Goal: Task Accomplishment & Management: Manage account settings

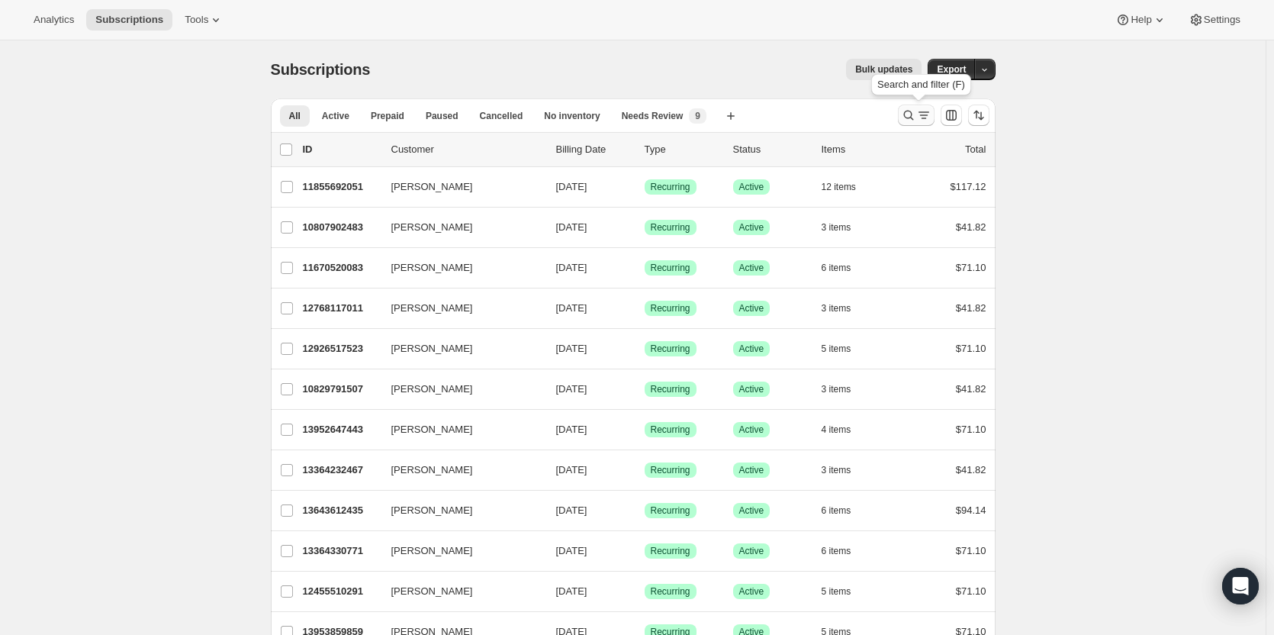
click at [909, 117] on icon "Search and filter results" at bounding box center [908, 115] width 15 height 15
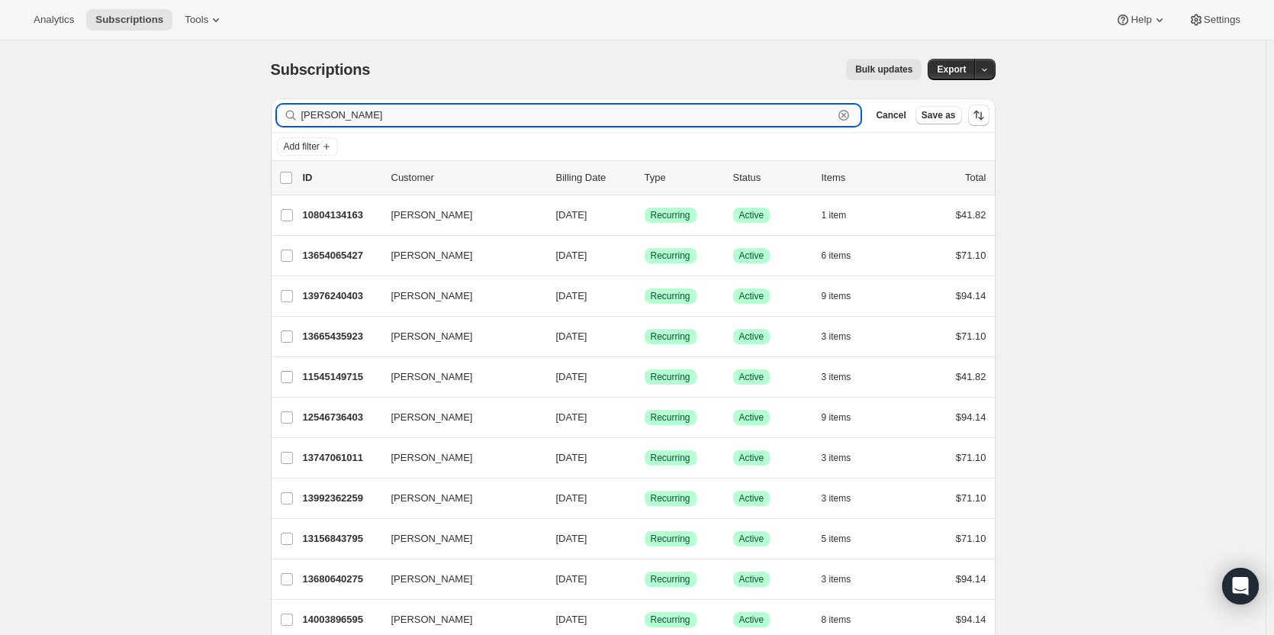
click at [461, 111] on input "[PERSON_NAME]" at bounding box center [567, 114] width 532 height 21
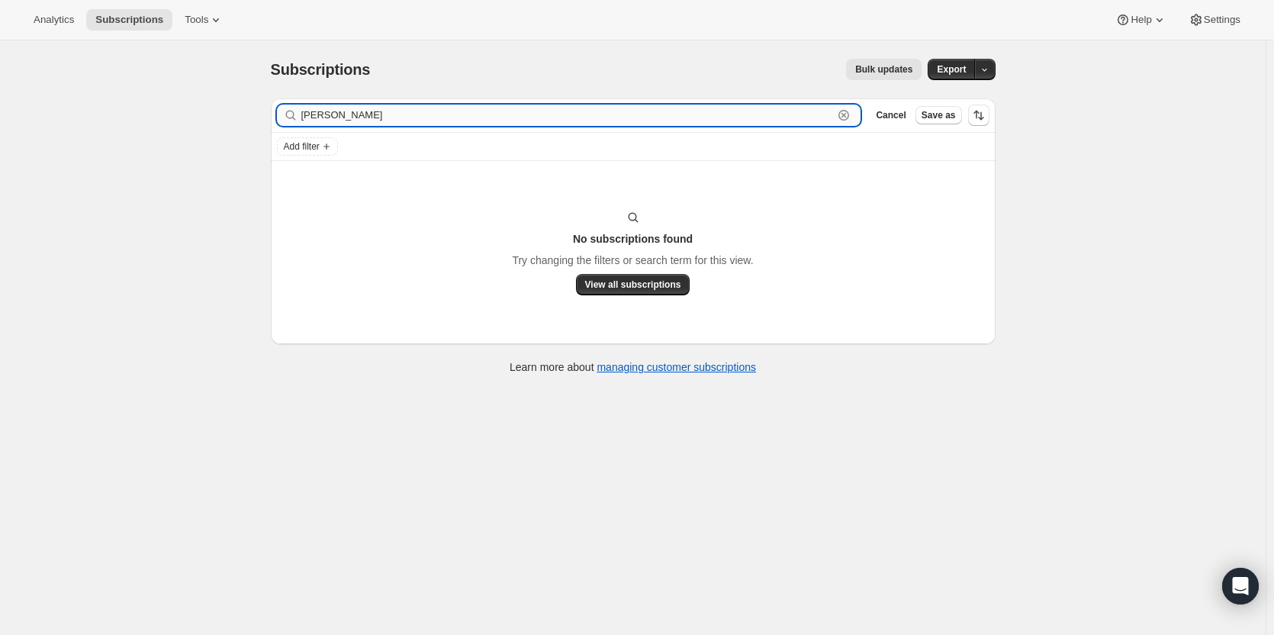
click at [320, 116] on input "[PERSON_NAME]" at bounding box center [567, 114] width 532 height 21
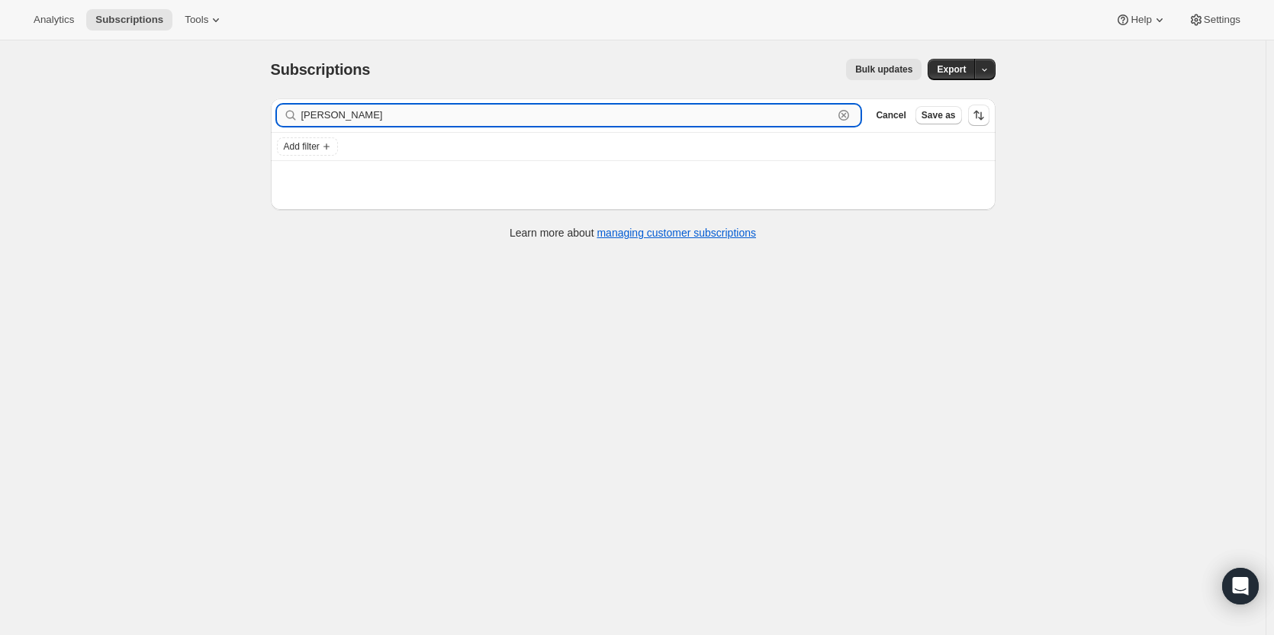
click at [438, 120] on input "[PERSON_NAME]" at bounding box center [567, 114] width 532 height 21
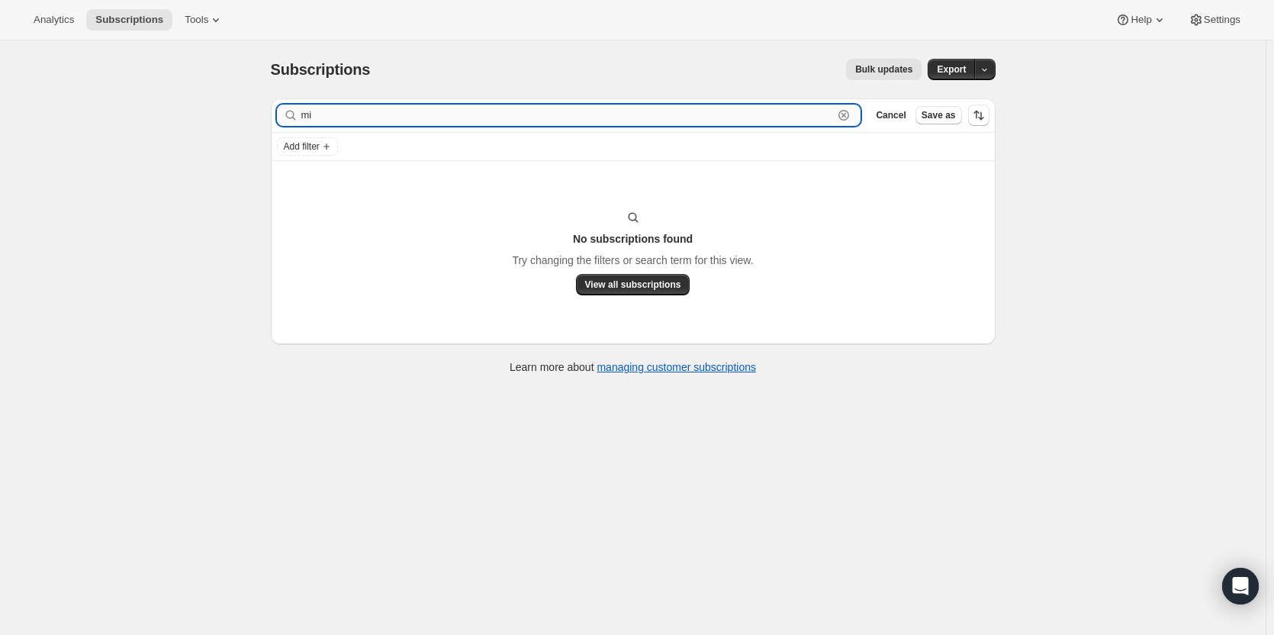
type input "m"
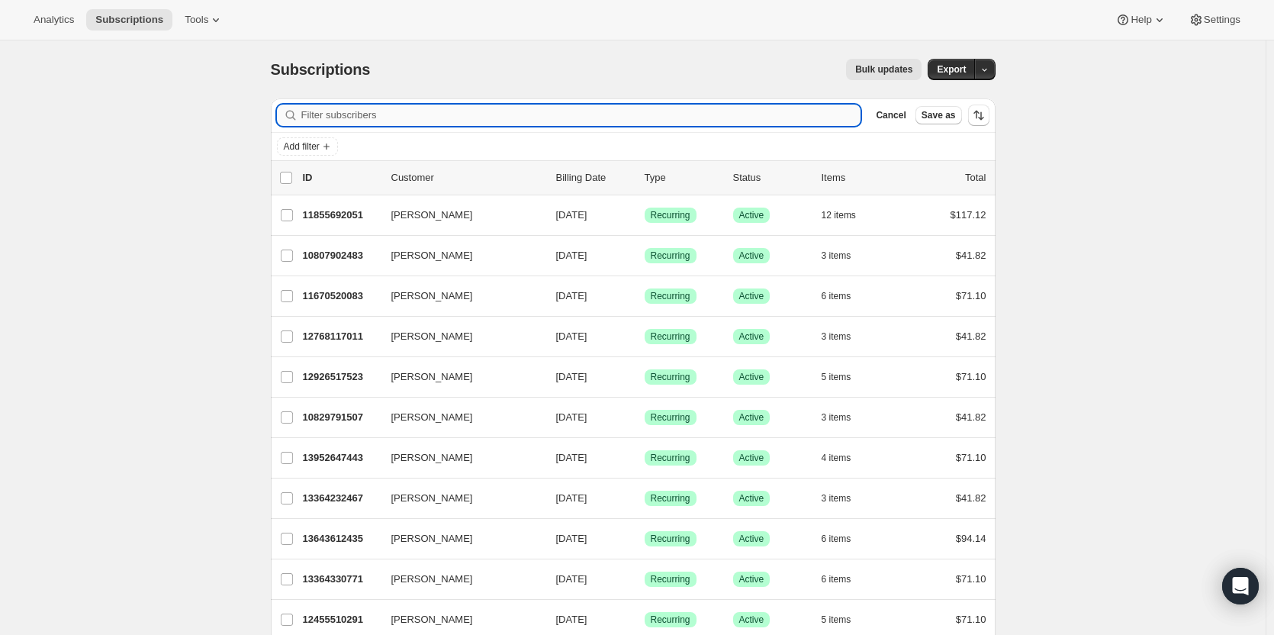
click at [407, 115] on input "Filter subscribers" at bounding box center [581, 114] width 560 height 21
paste input "12947456275"
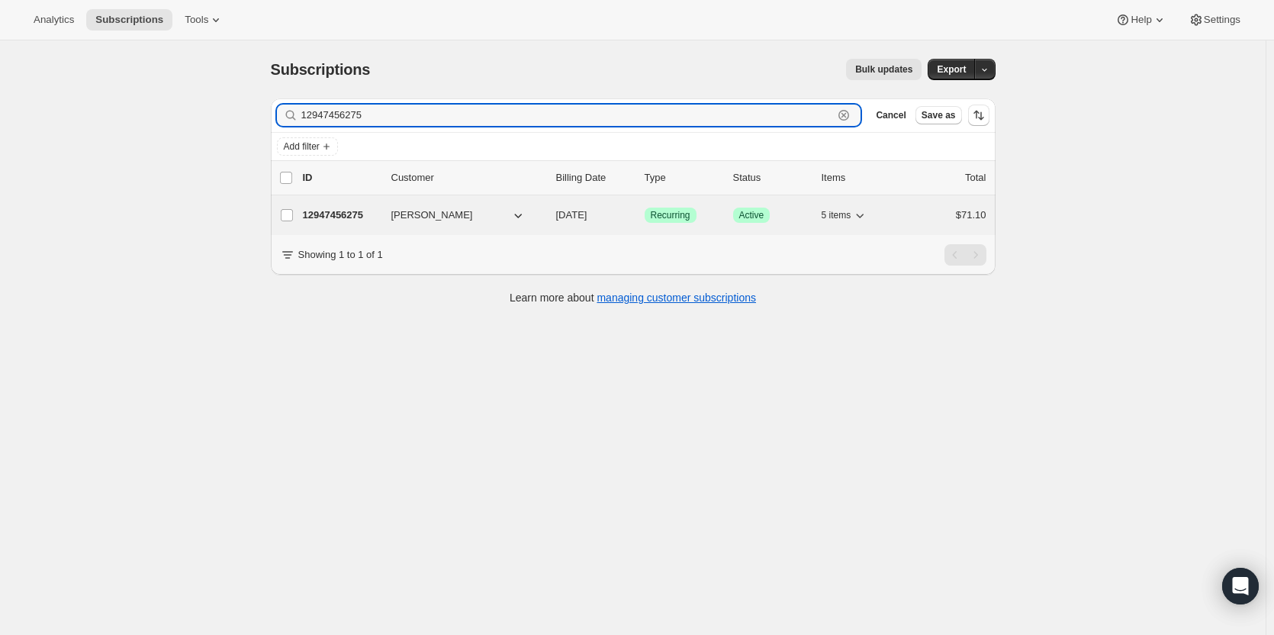
type input "12947456275"
click at [351, 217] on p "12947456275" at bounding box center [341, 214] width 76 height 15
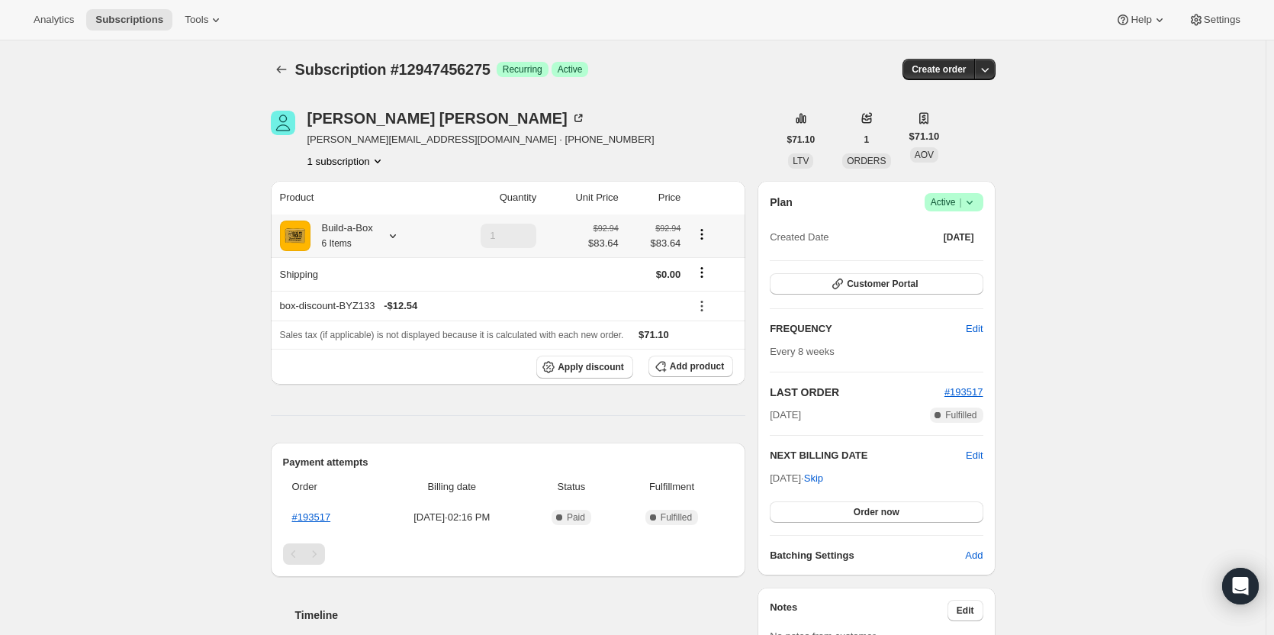
click at [369, 233] on div "Build-a-Box 6 Items" at bounding box center [341, 235] width 63 height 31
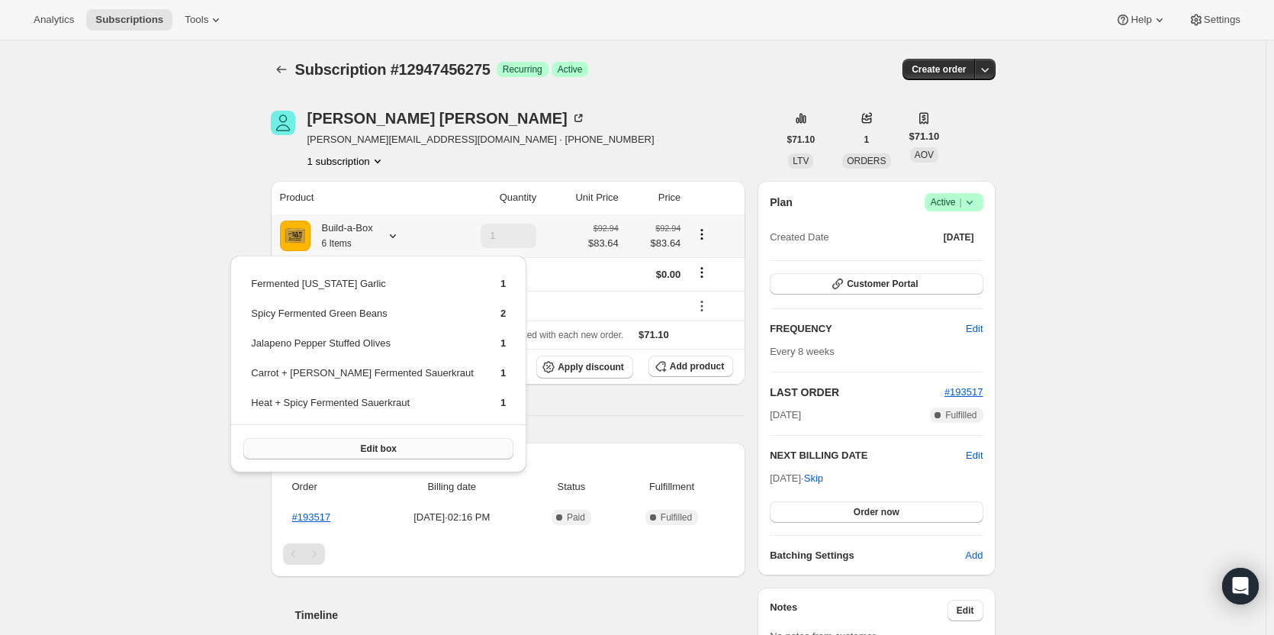
click at [361, 451] on span "Edit box" at bounding box center [379, 448] width 36 height 12
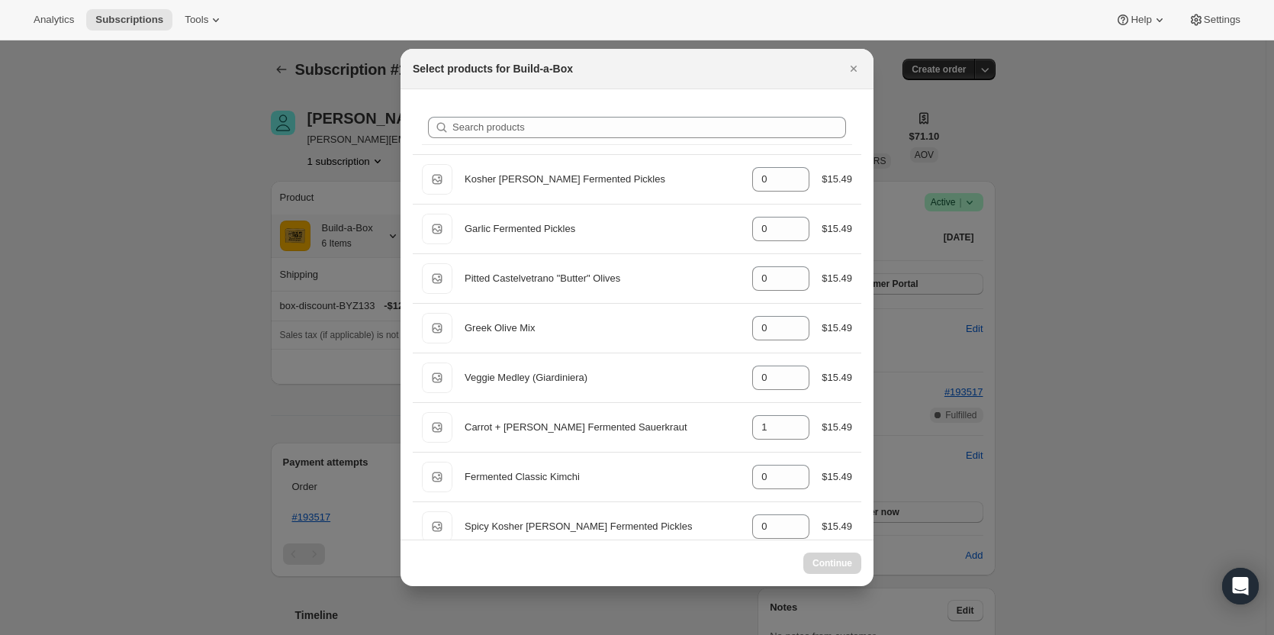
select select "gid://shopify/ProductVariant/49973439234323"
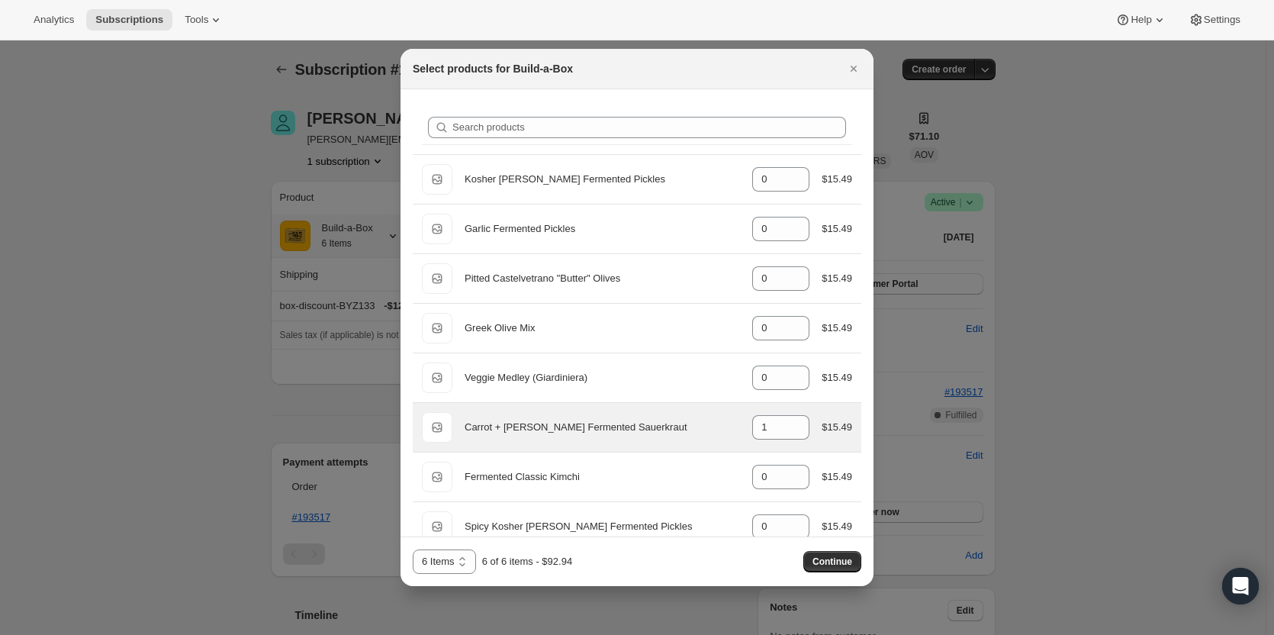
scroll to position [76, 0]
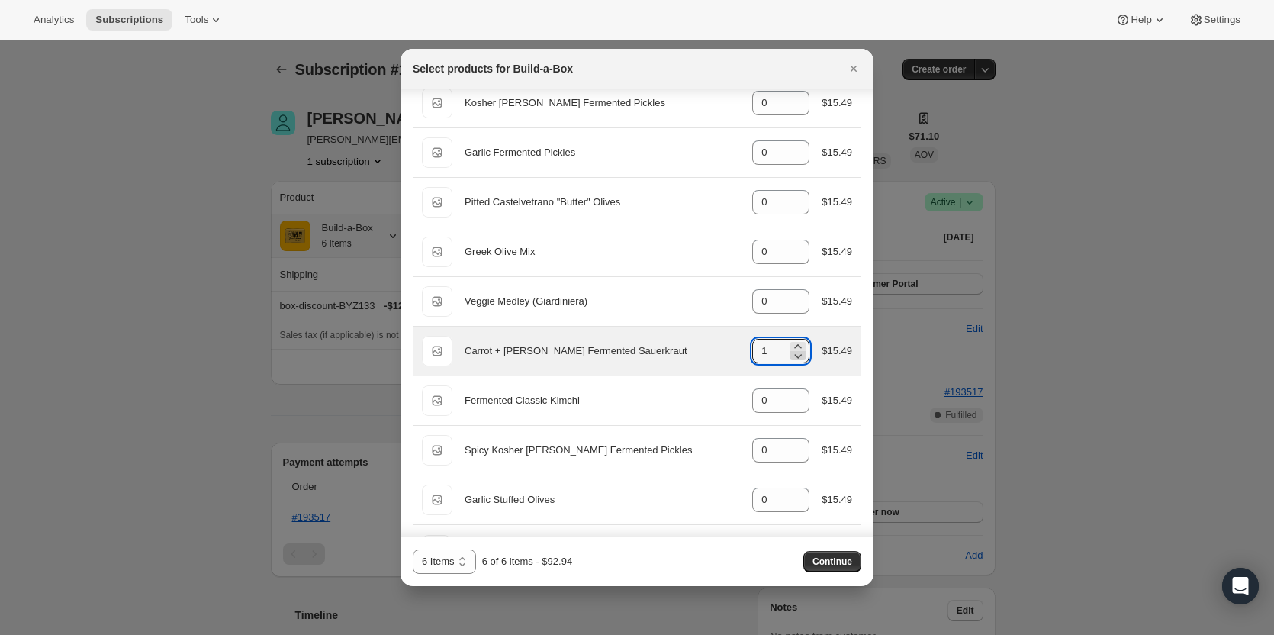
click at [792, 359] on icon ":ro8:" at bounding box center [797, 355] width 15 height 15
type input "0"
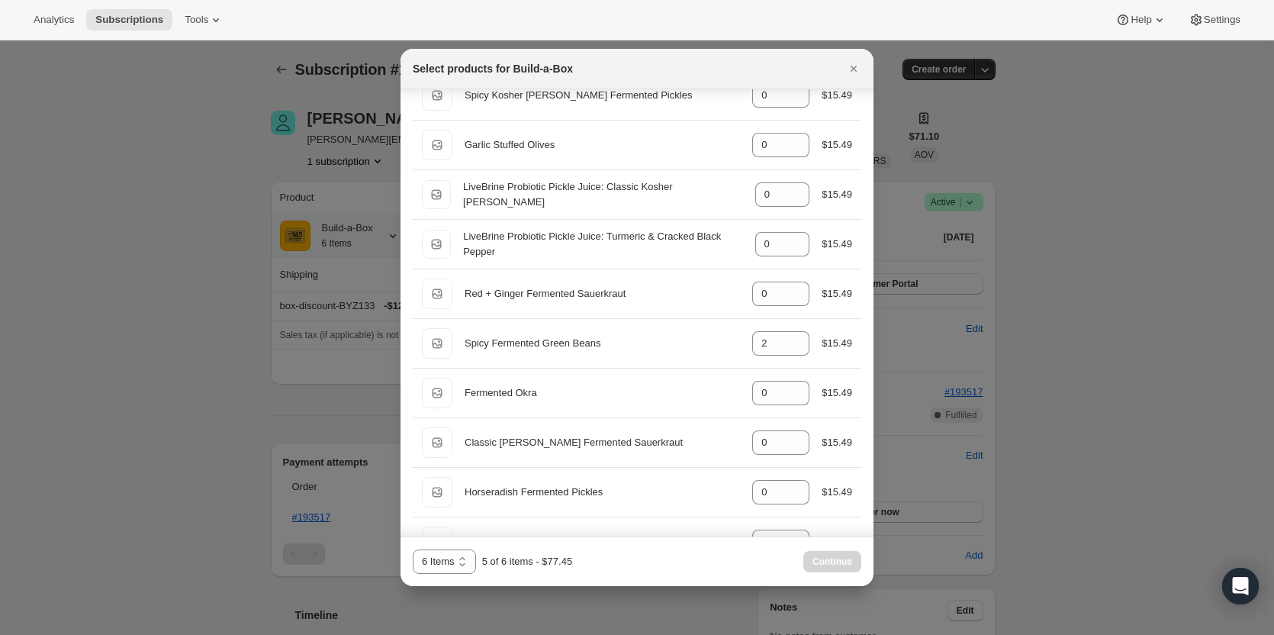
scroll to position [458, 0]
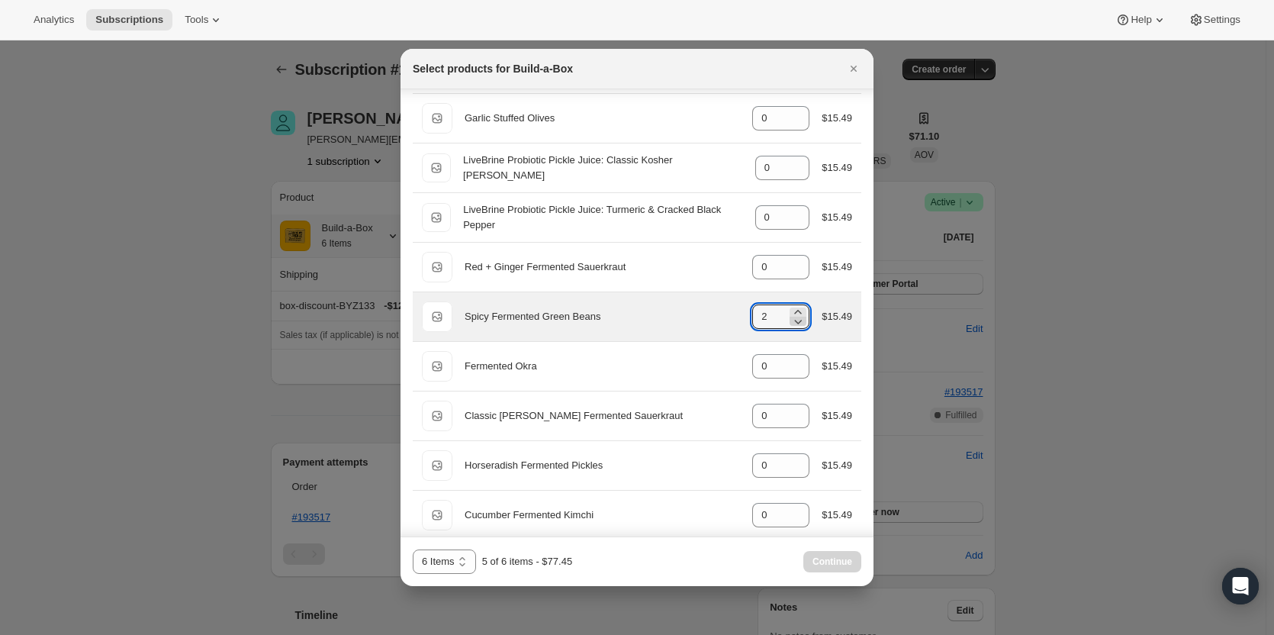
click at [793, 326] on icon ":ro8:" at bounding box center [797, 320] width 15 height 15
type input "1"
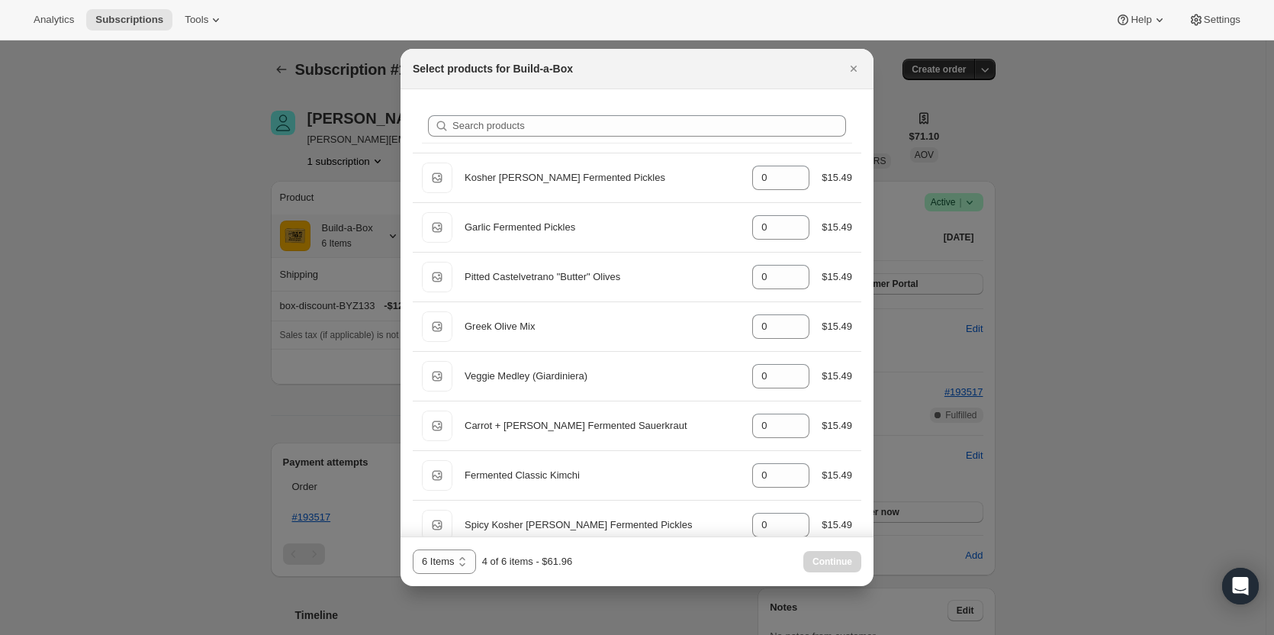
scroll to position [0, 0]
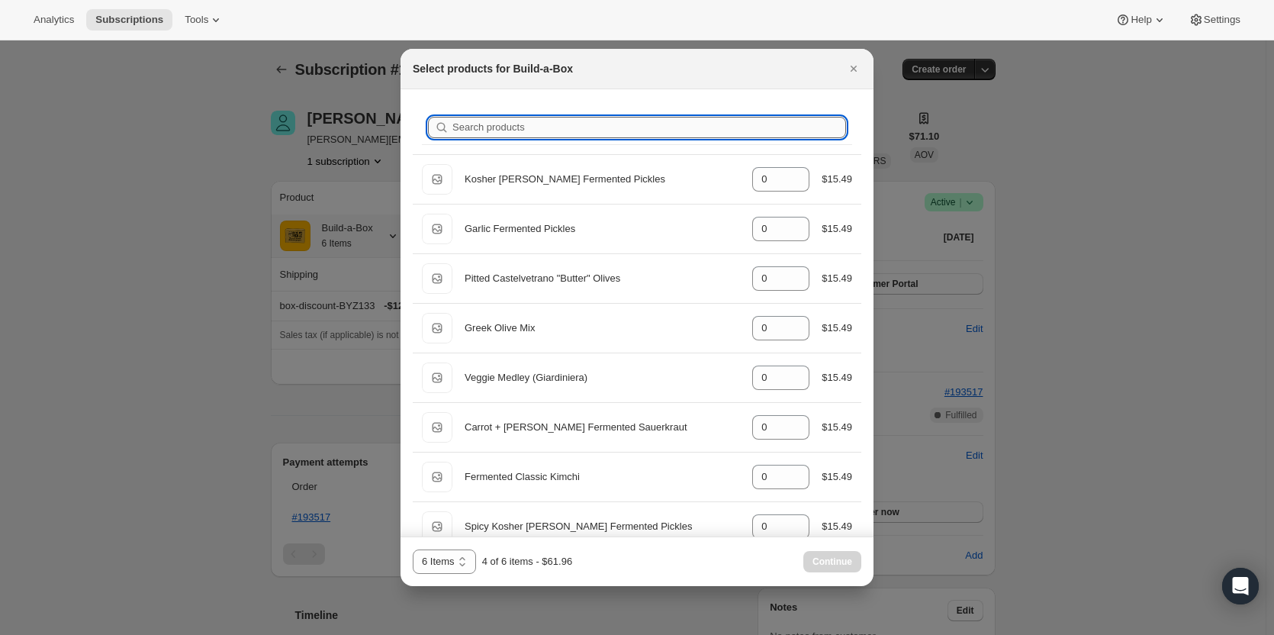
click at [532, 133] on input "Search products" at bounding box center [649, 127] width 394 height 21
type input "v"
type input "1"
type input "0"
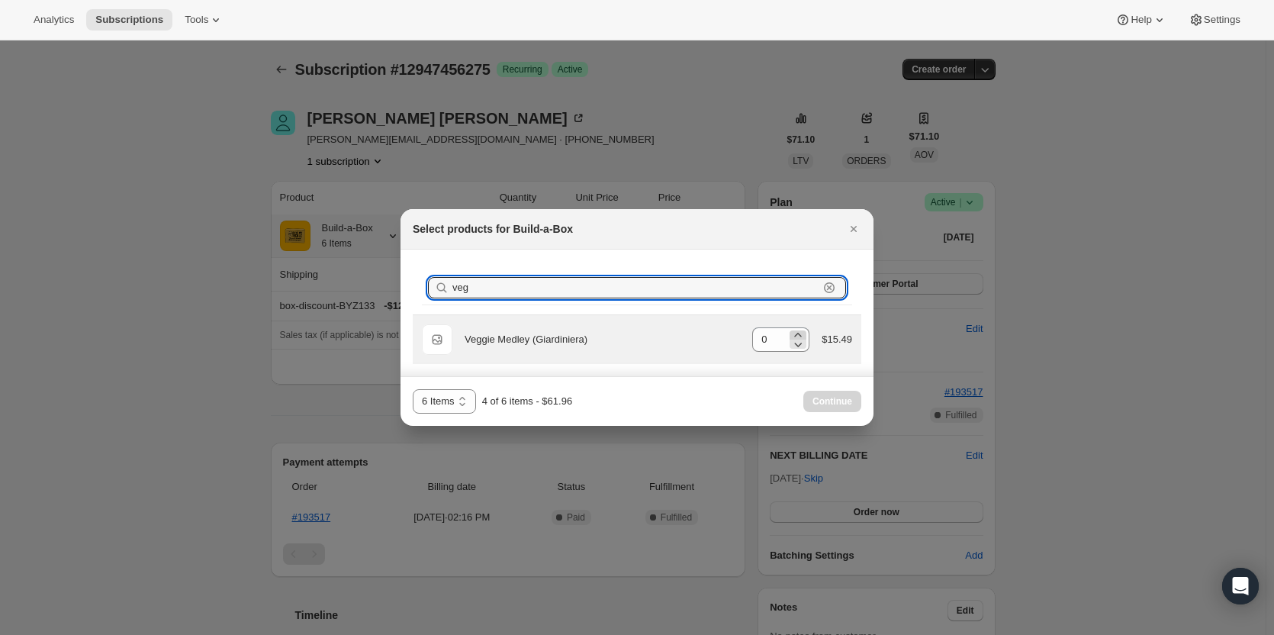
type input "veg"
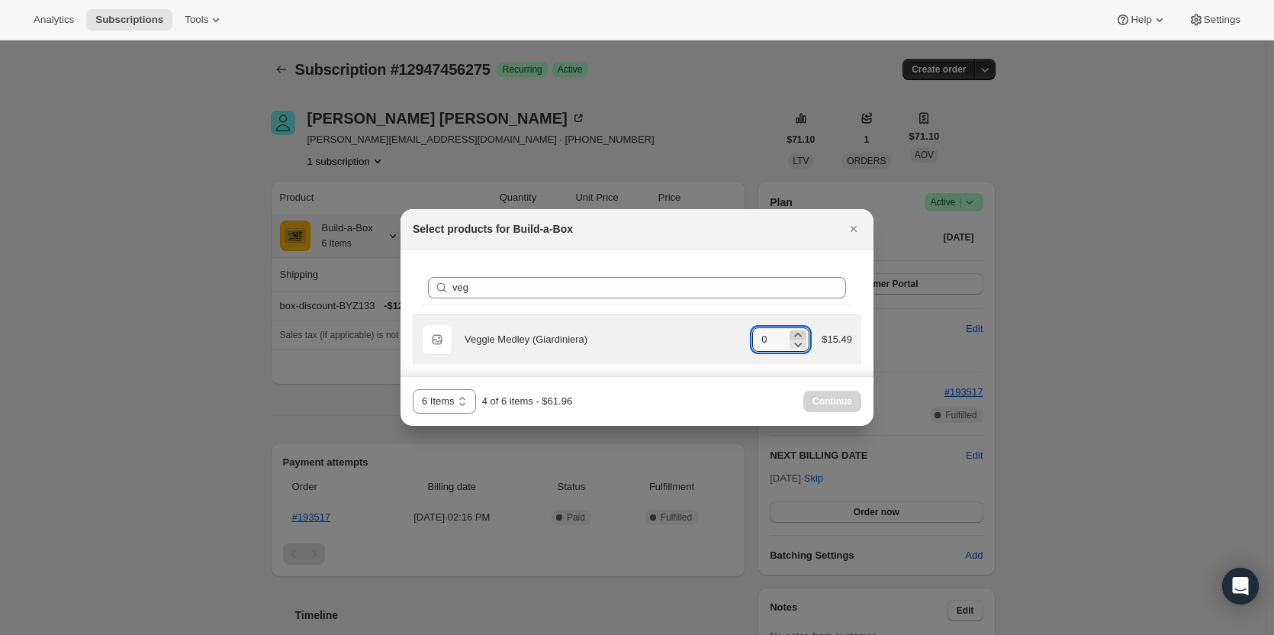
click at [804, 331] on icon ":ro8:" at bounding box center [797, 334] width 15 height 15
click at [803, 329] on icon ":ro8:" at bounding box center [797, 334] width 15 height 15
type input "2"
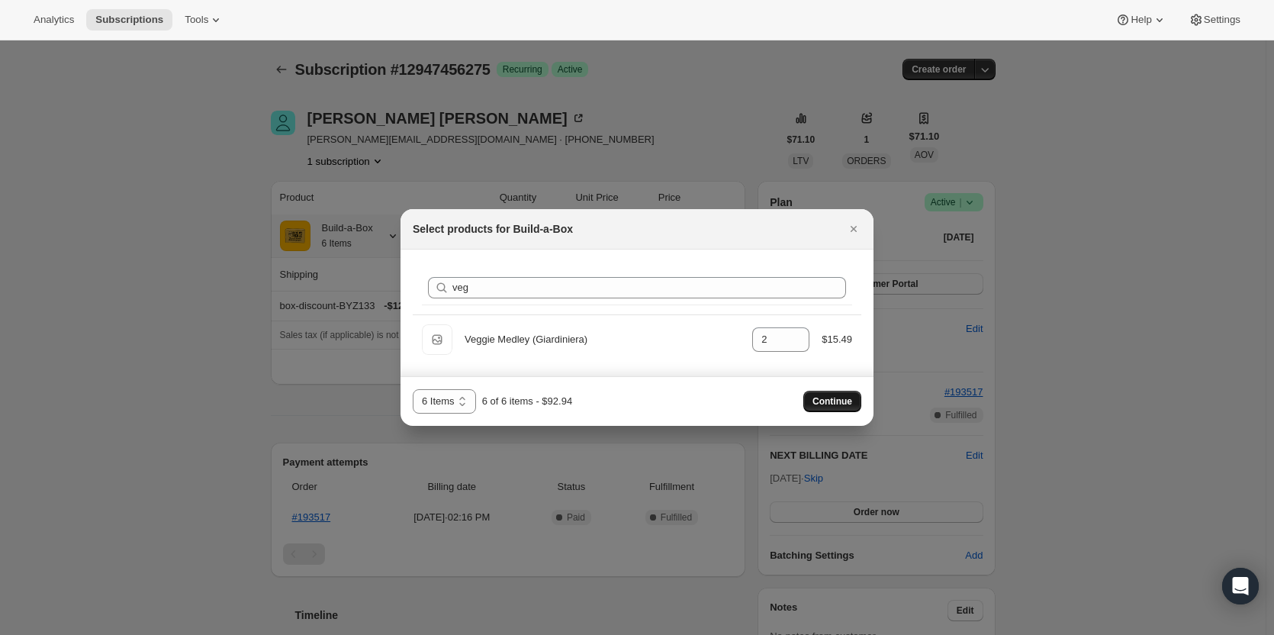
click at [848, 406] on span "Continue" at bounding box center [832, 401] width 40 height 12
